Goal: Navigation & Orientation: Find specific page/section

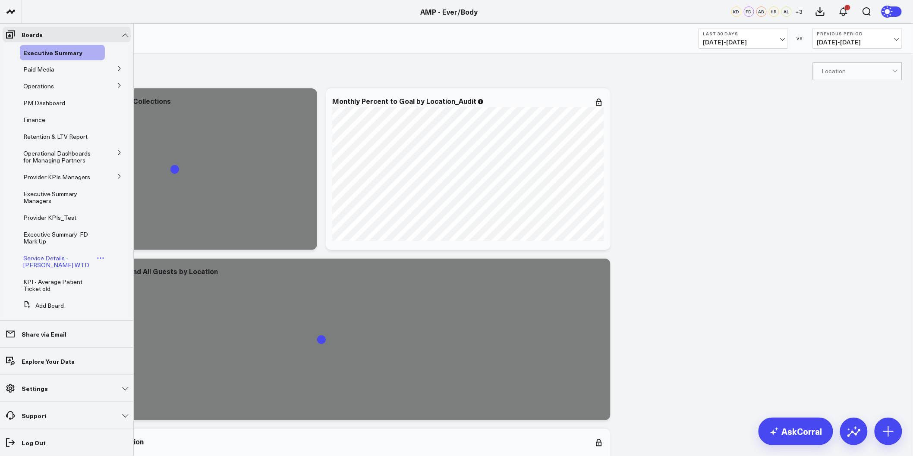
click at [97, 262] on icon at bounding box center [101, 258] width 8 height 8
click at [138, 326] on button "Delete Board" at bounding box center [138, 327] width 70 height 17
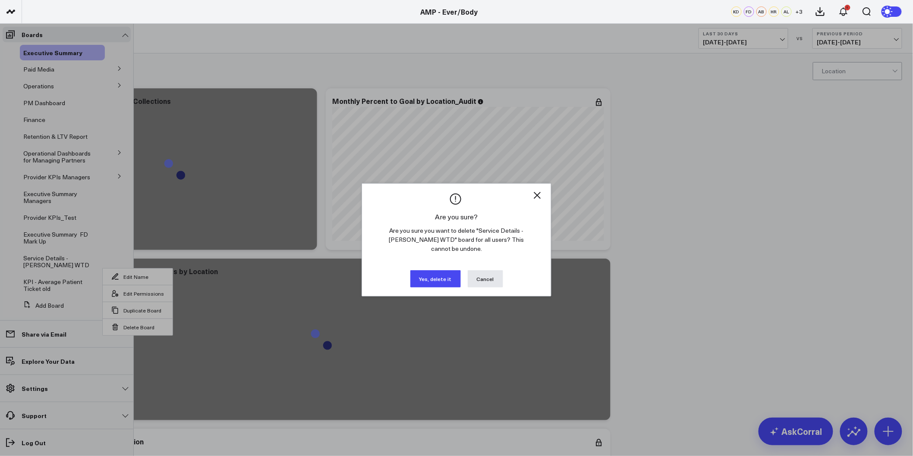
click at [426, 270] on button "Yes, delete it" at bounding box center [435, 278] width 50 height 17
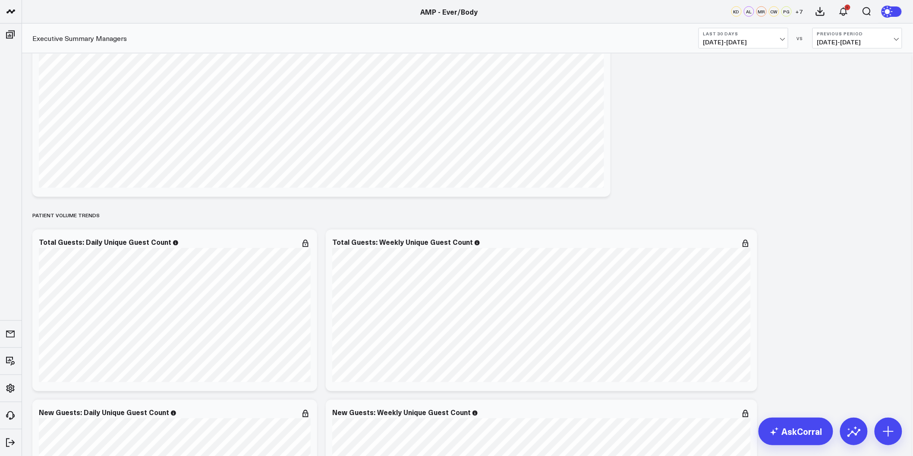
scroll to position [719, 0]
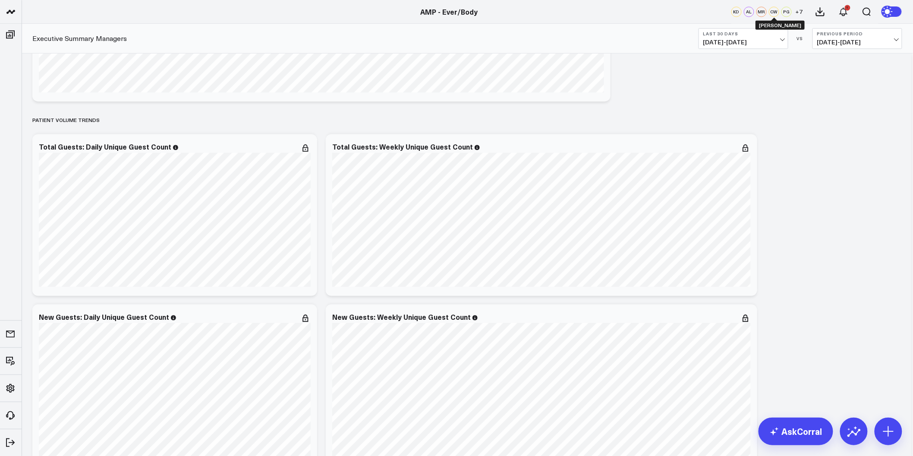
click at [772, 13] on div "CW" at bounding box center [774, 11] width 10 height 10
click at [796, 9] on span "+ 7" at bounding box center [798, 12] width 7 height 6
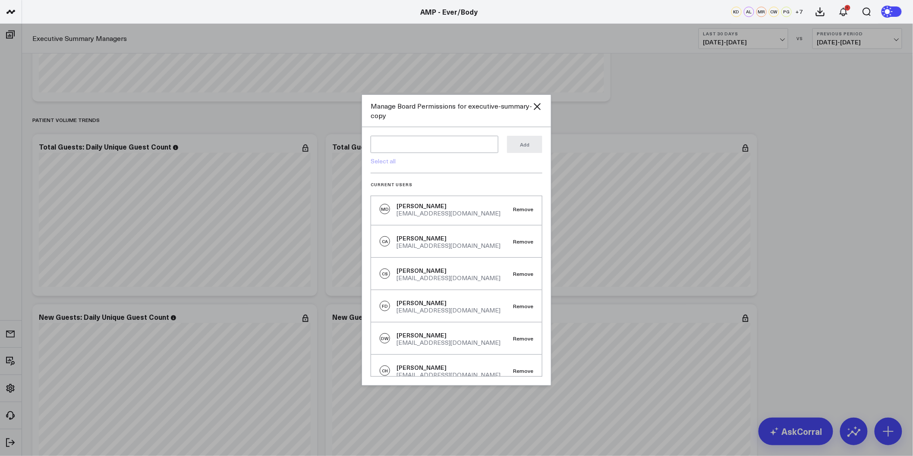
scroll to position [208, 0]
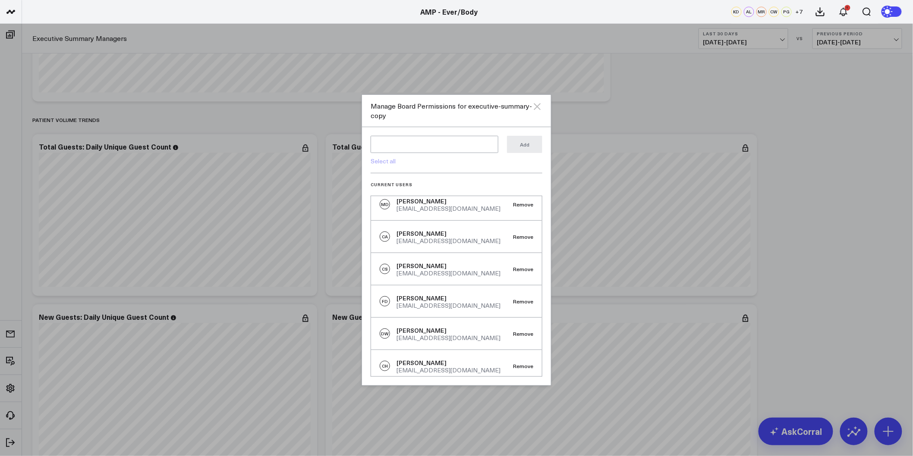
click at [534, 107] on icon at bounding box center [537, 106] width 10 height 10
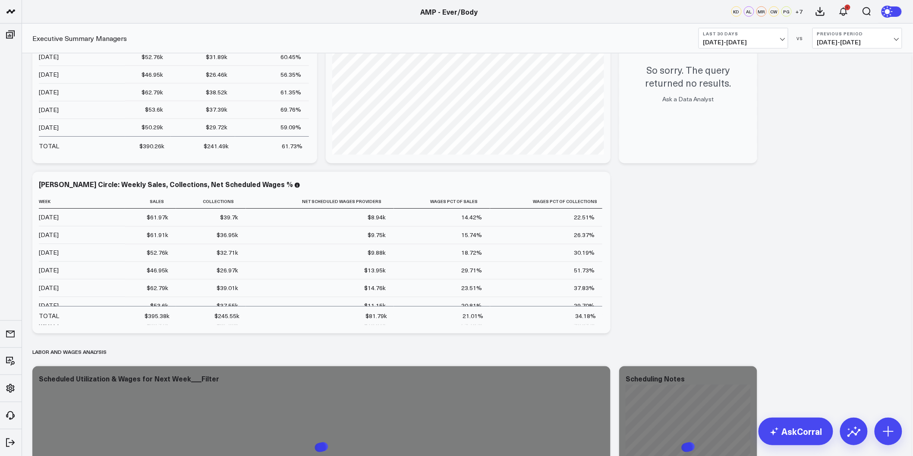
scroll to position [2012, 0]
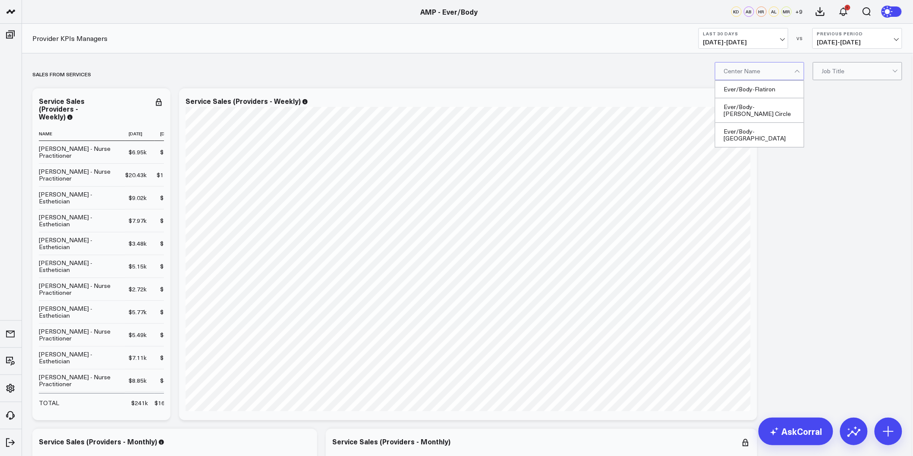
click at [775, 68] on div at bounding box center [759, 71] width 70 height 17
click at [762, 123] on div "Ever/Body-Williamsburg" at bounding box center [759, 135] width 88 height 24
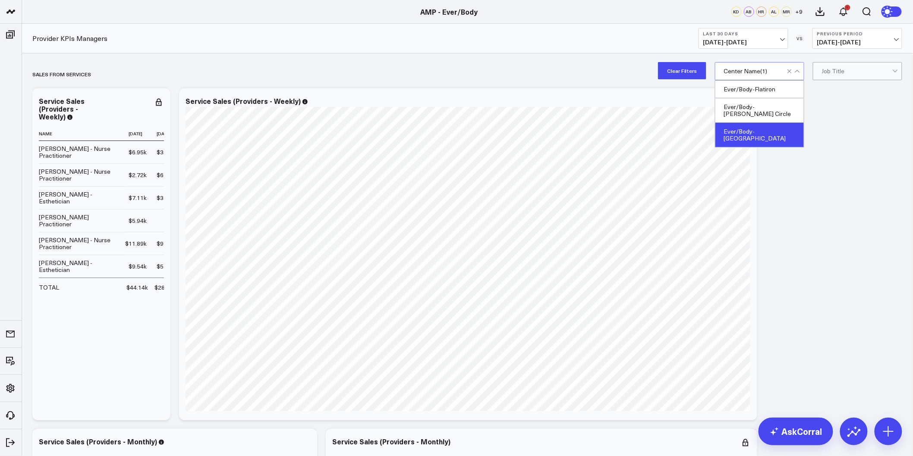
click at [798, 71] on div at bounding box center [796, 70] width 5 height 5
drag, startPoint x: 786, startPoint y: 208, endPoint x: 783, endPoint y: 42, distance: 165.6
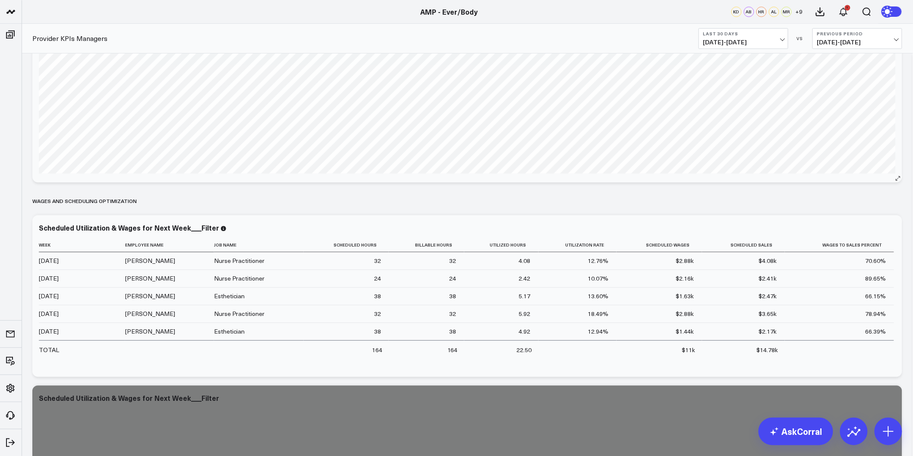
scroll to position [2156, 0]
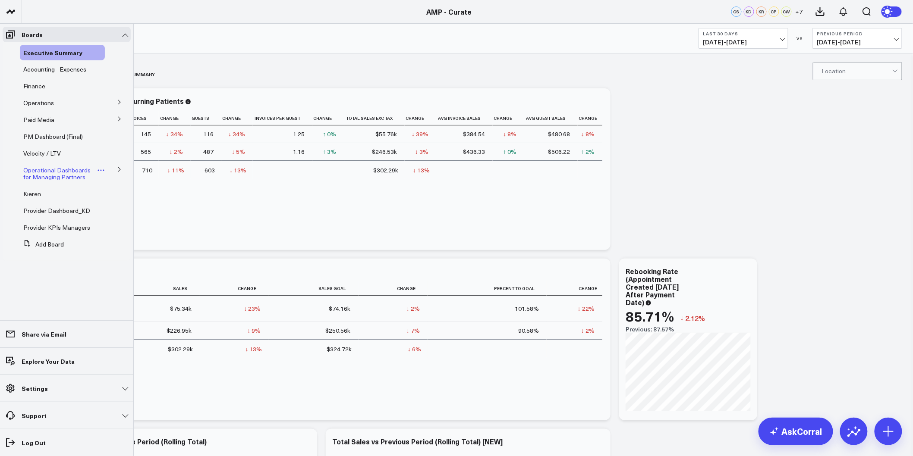
click at [68, 178] on span "Operational Dashboards for Managing Partners" at bounding box center [56, 173] width 67 height 15
click at [67, 171] on span "Operational Dashboards for Managing Partners" at bounding box center [56, 173] width 67 height 15
click at [123, 169] on button at bounding box center [119, 169] width 22 height 13
click at [66, 173] on span "Operational Dashboards for Managing Partners" at bounding box center [56, 173] width 67 height 15
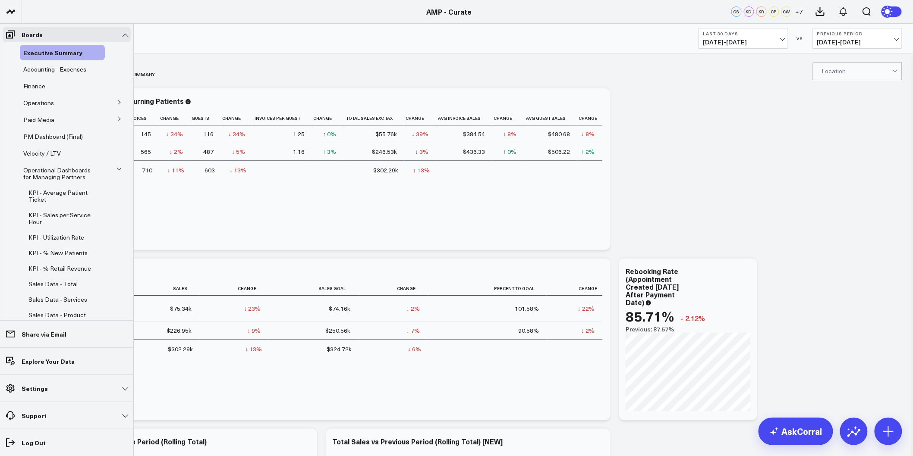
click at [116, 166] on icon at bounding box center [118, 168] width 5 height 5
click at [65, 229] on span "Provider KPIs Managers" at bounding box center [56, 227] width 67 height 8
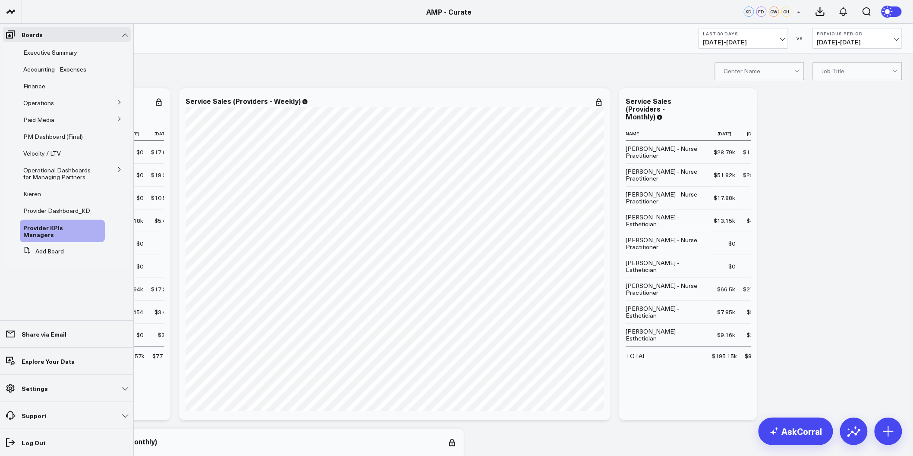
click at [118, 171] on icon at bounding box center [119, 169] width 5 height 5
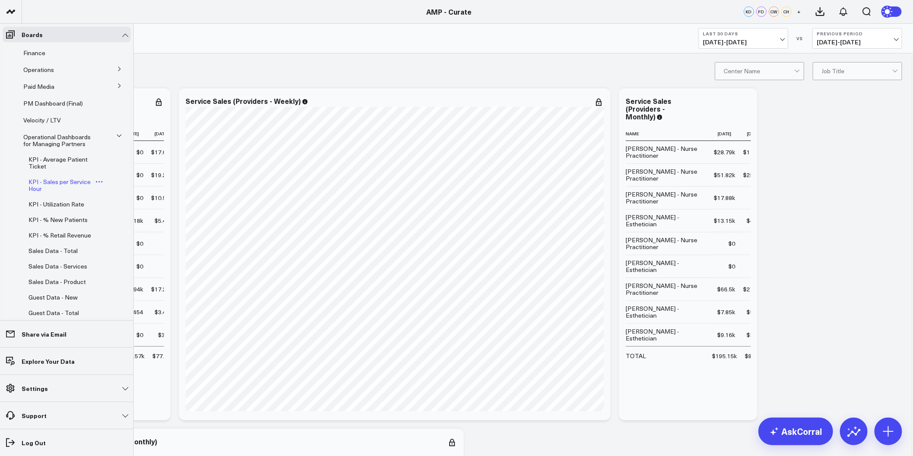
scroll to position [48, 0]
click at [53, 256] on span "Sales Data - Services" at bounding box center [57, 252] width 59 height 8
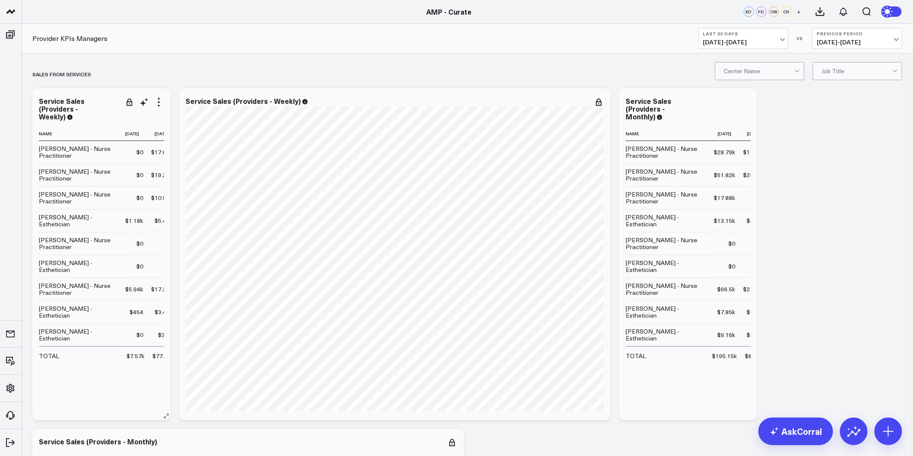
scroll to position [0, 0]
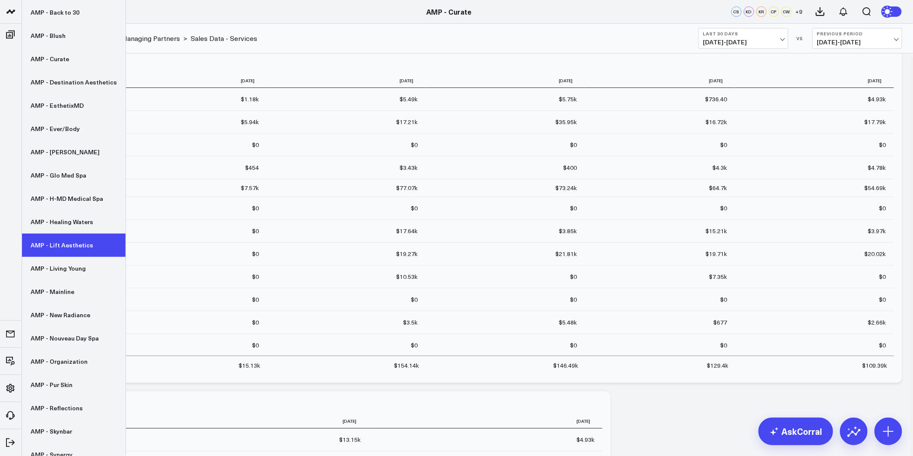
scroll to position [122, 0]
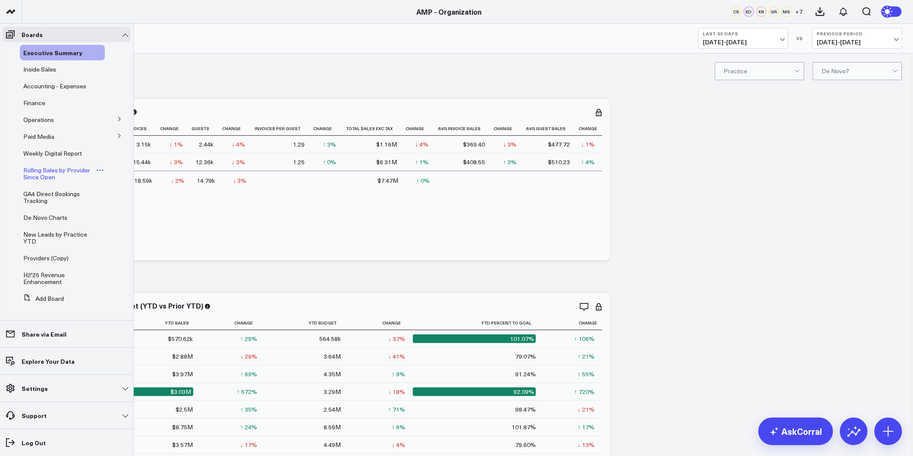
scroll to position [2, 0]
click at [52, 214] on span "De Novo Charts" at bounding box center [45, 215] width 44 height 8
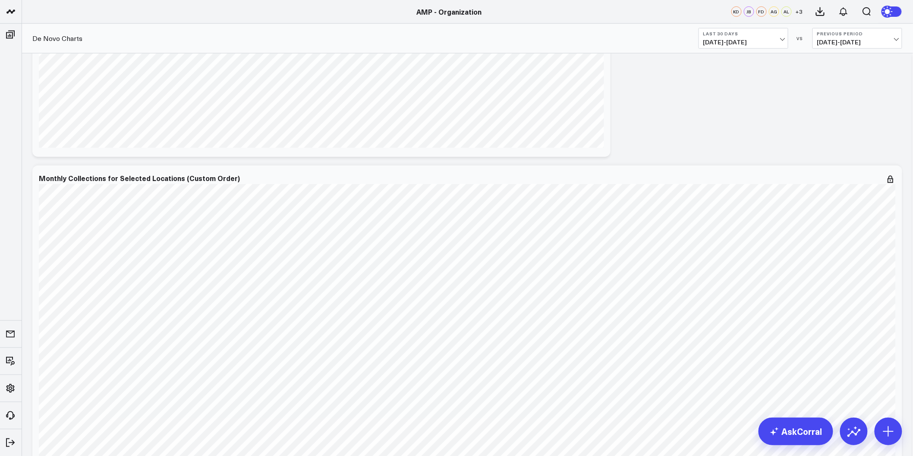
scroll to position [335, 0]
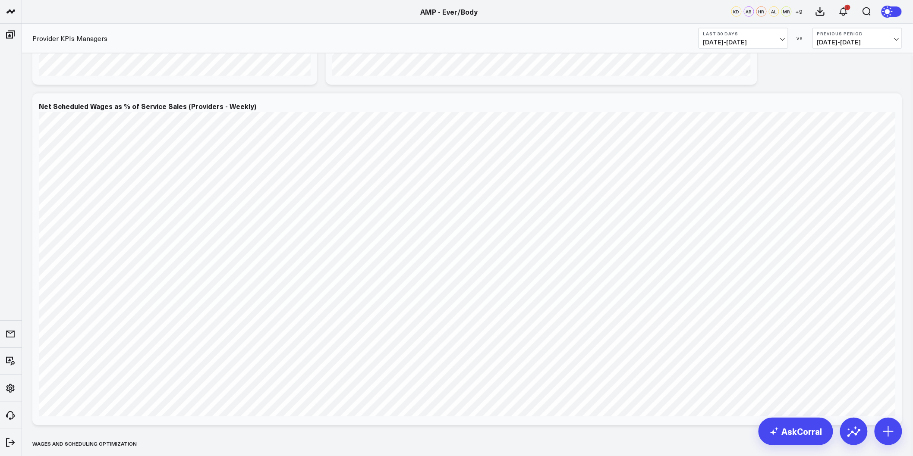
scroll to position [1917, 0]
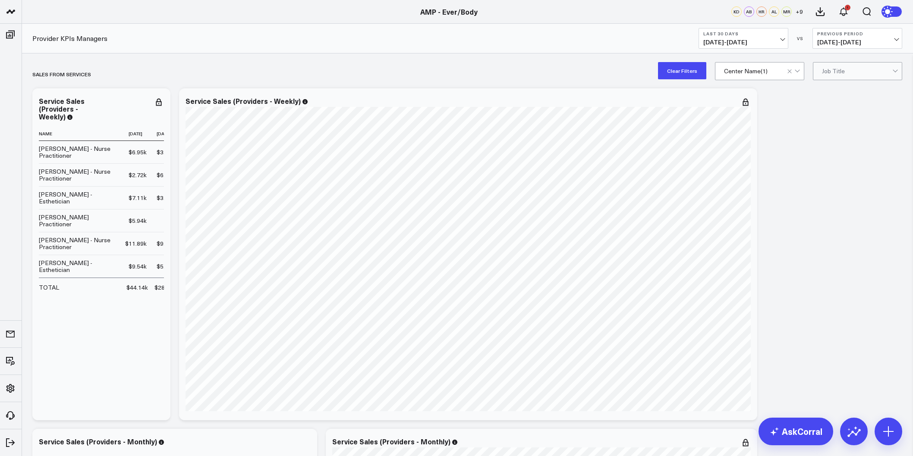
scroll to position [2156, 0]
